Goal: Task Accomplishment & Management: Manage account settings

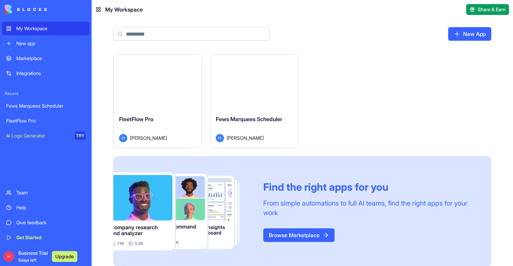
click at [131, 89] on div "Launch" at bounding box center [158, 82] width 88 height 55
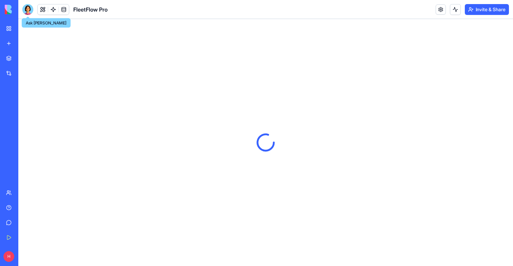
click at [29, 9] on div at bounding box center [27, 9] width 11 height 11
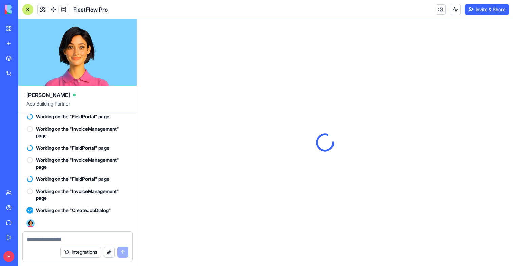
click at [10, 262] on div "H Business Trial 5 days left Upgrade" at bounding box center [9, 257] width 9 height 14
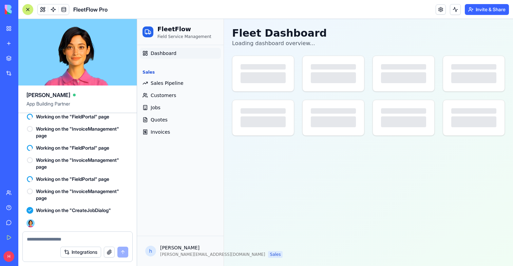
click at [29, 111] on link "Fews Marquees Scheduler" at bounding box center [15, 106] width 27 height 14
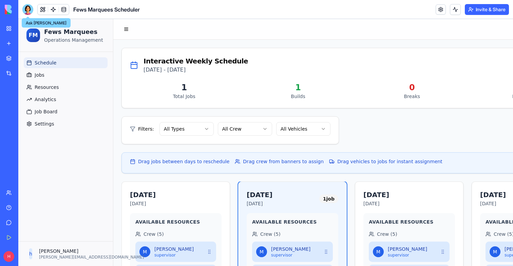
click at [25, 7] on div at bounding box center [27, 9] width 11 height 11
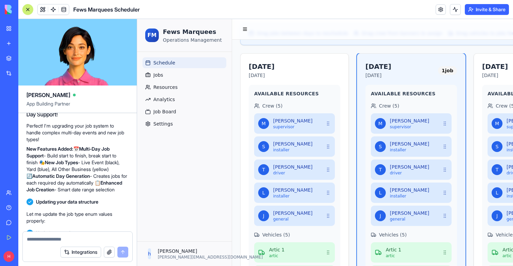
scroll to position [1739, 0]
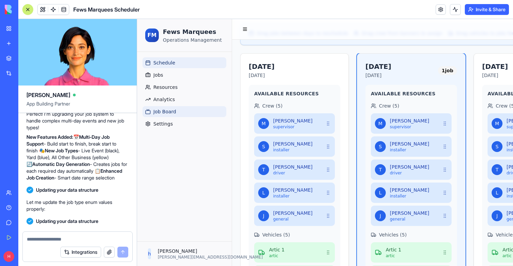
click at [163, 111] on span "Job Board" at bounding box center [164, 111] width 23 height 7
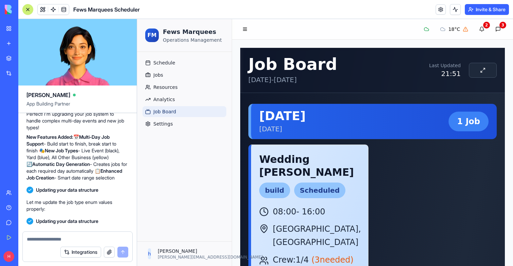
click at [23, 10] on button at bounding box center [27, 9] width 11 height 11
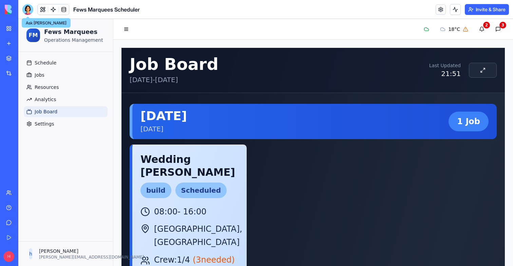
click at [28, 8] on div at bounding box center [27, 9] width 11 height 11
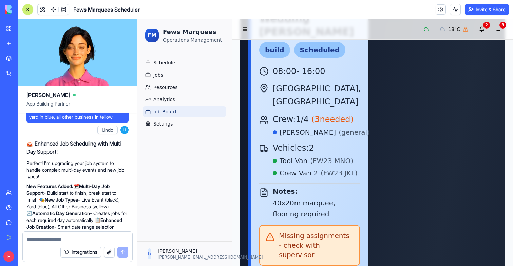
scroll to position [143, 0]
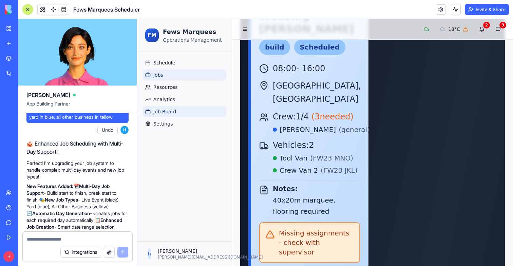
click at [168, 77] on link "Jobs" at bounding box center [184, 75] width 84 height 11
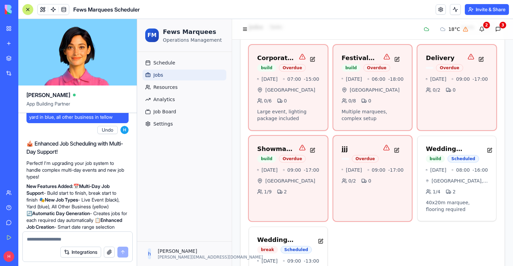
click at [300, 101] on div "16/01/2025 07:00 - 15:00 Birmingham Business Park 0 / 6 0 Large event, lighting…" at bounding box center [288, 103] width 78 height 54
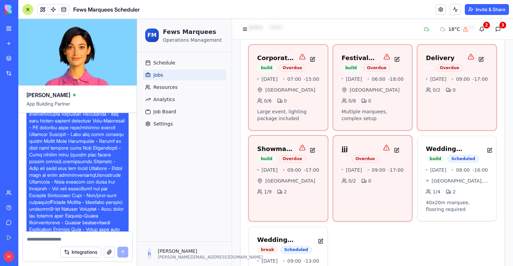
scroll to position [4385, 0]
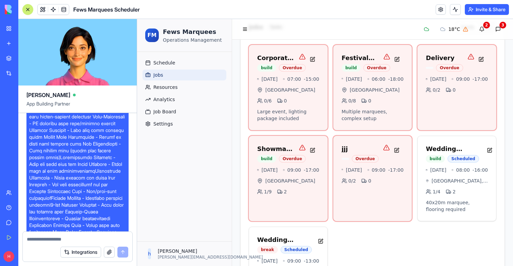
click at [55, 13] on link at bounding box center [53, 9] width 10 height 10
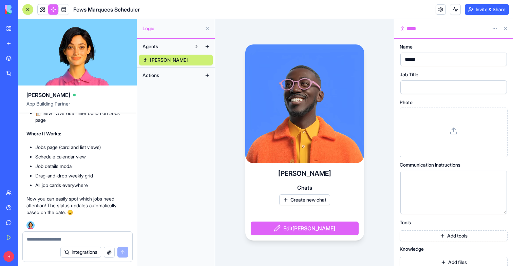
scroll to position [10503, 0]
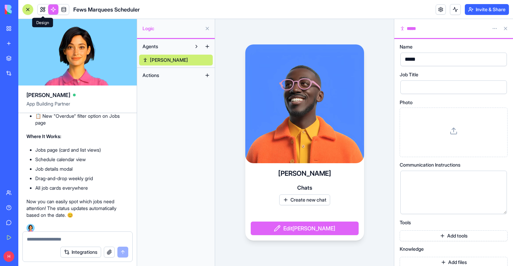
click at [45, 7] on link at bounding box center [43, 9] width 10 height 10
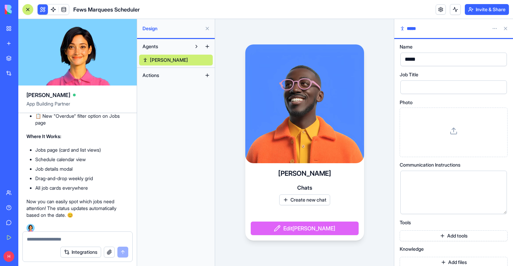
click at [45, 7] on button at bounding box center [43, 9] width 10 height 10
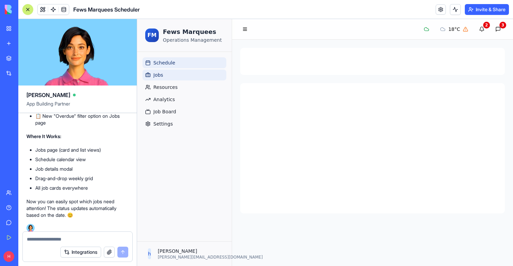
click at [171, 74] on link "Jobs" at bounding box center [184, 75] width 84 height 11
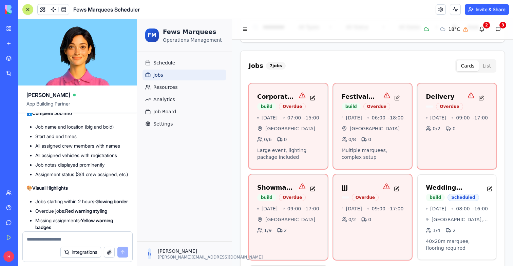
scroll to position [10943, 0]
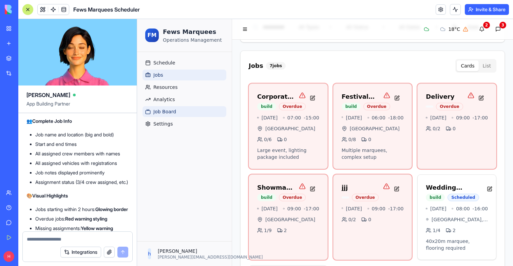
click at [166, 108] on span "Job Board" at bounding box center [164, 111] width 23 height 7
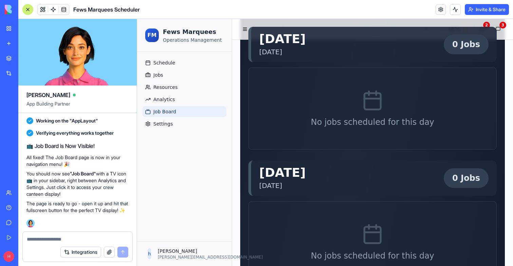
scroll to position [11748, 0]
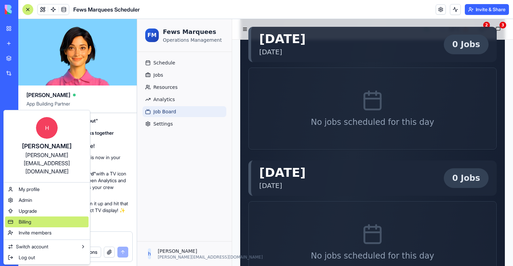
click at [58, 216] on div "Billing" at bounding box center [46, 221] width 83 height 11
click at [22, 218] on span "Billing" at bounding box center [25, 221] width 13 height 7
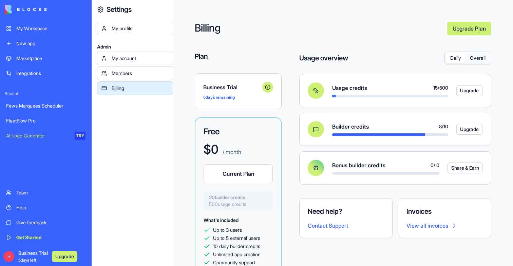
click at [224, 82] on div "Business Trial" at bounding box center [238, 87] width 70 height 11
click at [224, 91] on span "Business Trial" at bounding box center [231, 87] width 56 height 8
click at [267, 89] on circle at bounding box center [267, 87] width 4 height 4
click at [219, 99] on div "5 days remaining" at bounding box center [238, 97] width 70 height 8
click at [219, 98] on span "5 days remaining" at bounding box center [219, 97] width 32 height 5
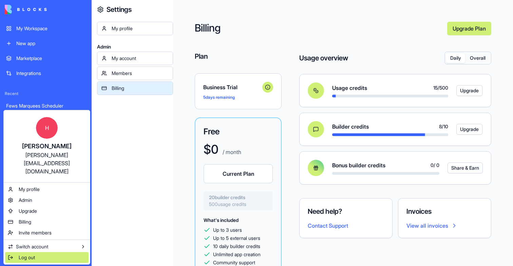
click at [31, 254] on span "Log out" at bounding box center [27, 257] width 16 height 7
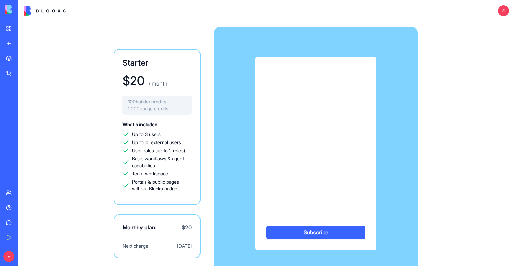
scroll to position [19, 0]
